Goal: Information Seeking & Learning: Learn about a topic

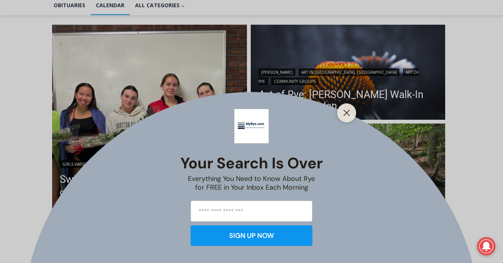
scroll to position [195, 0]
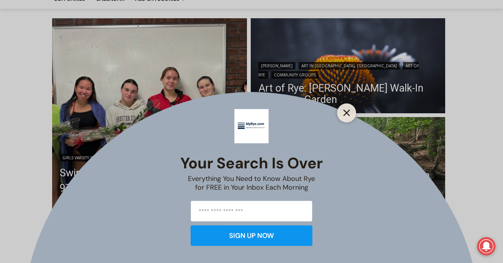
click at [345, 113] on icon "Close" at bounding box center [346, 113] width 7 height 7
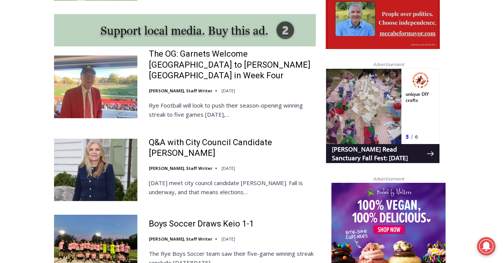
scroll to position [681, 0]
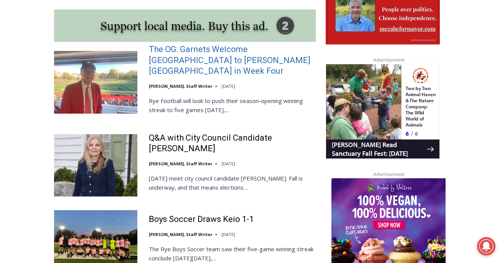
click at [255, 49] on link "The OG: Garnets Welcome [GEOGRAPHIC_DATA] to [PERSON_NAME][GEOGRAPHIC_DATA] in …" at bounding box center [232, 60] width 167 height 33
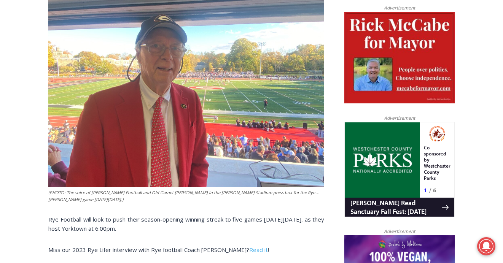
scroll to position [391, 0]
